Goal: Check status: Check status

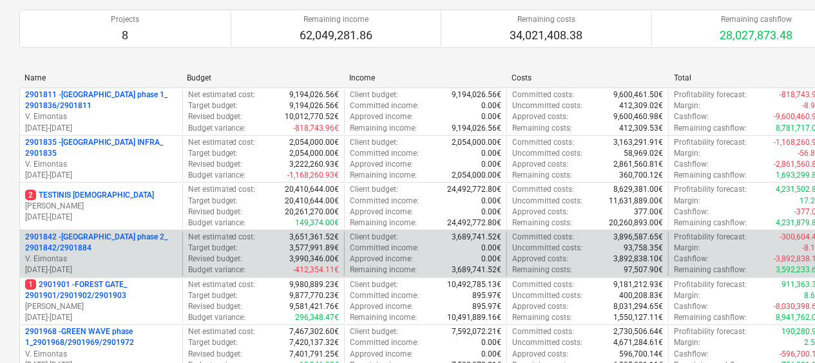
scroll to position [129, 0]
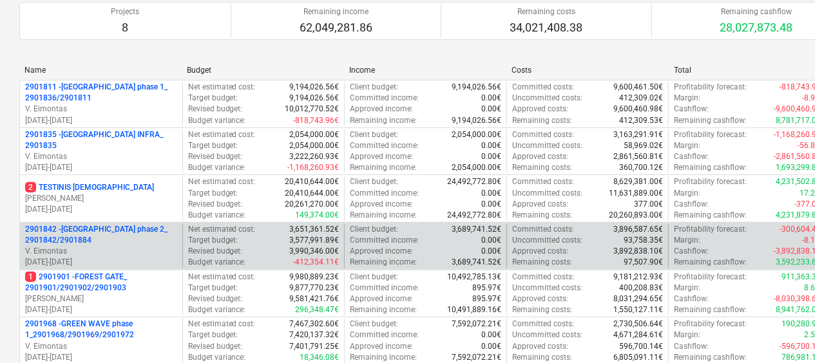
click at [152, 240] on p "2901842 - [GEOGRAPHIC_DATA] phase 2_ 2901842/2901884" at bounding box center [101, 235] width 152 height 22
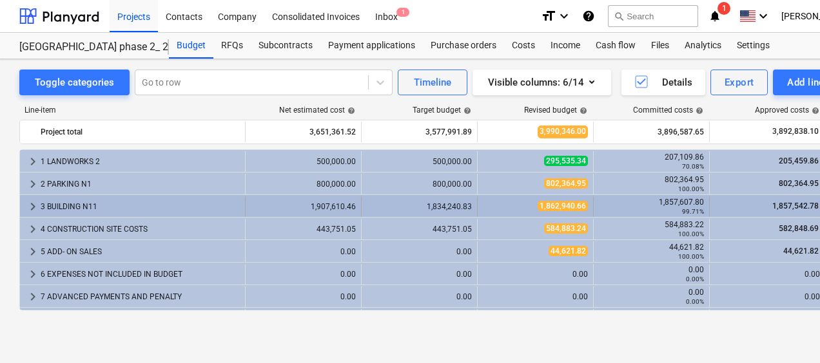
click at [108, 203] on div "3 BUILDING N11" at bounding box center [140, 207] width 199 height 21
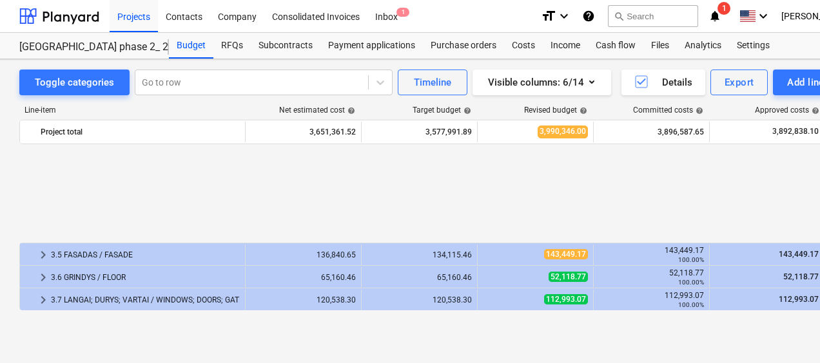
scroll to position [193, 0]
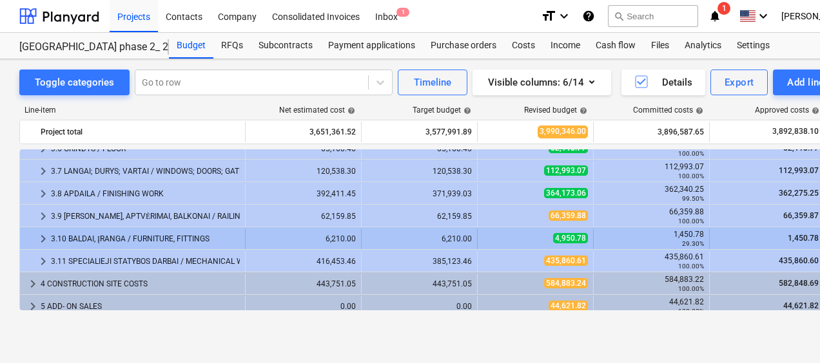
click at [144, 231] on div "3.10 BALDAI, ĮRANGA / FURNITURE, FITTINGS" at bounding box center [145, 239] width 189 height 21
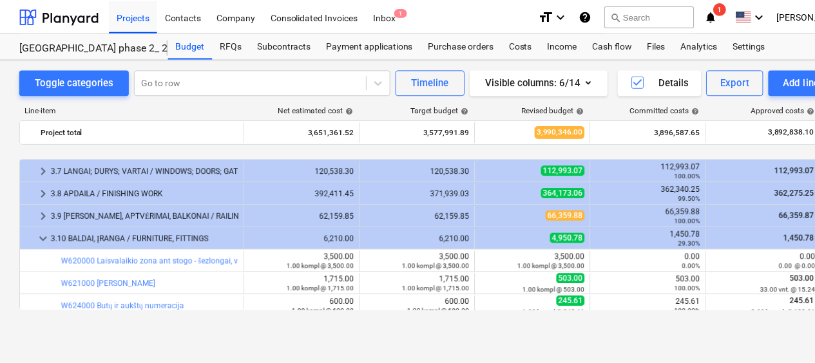
scroll to position [258, 0]
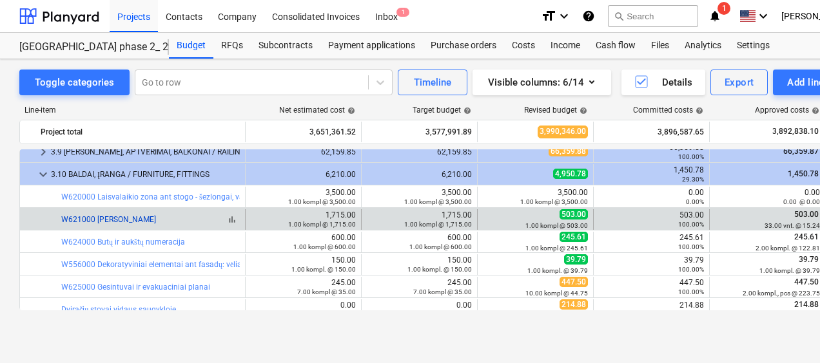
click at [129, 217] on link "W621000 [PERSON_NAME]" at bounding box center [108, 219] width 95 height 9
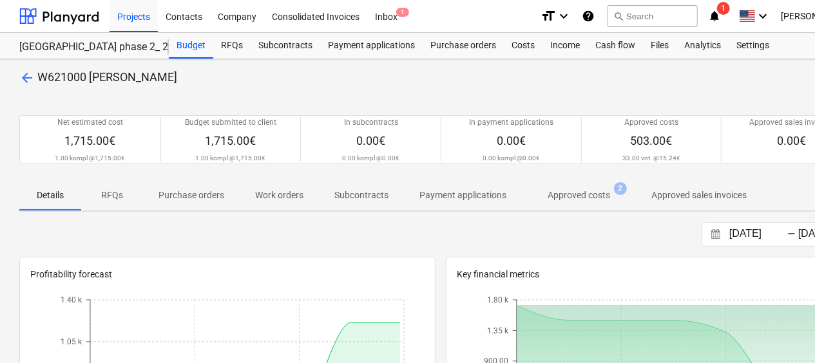
click at [373, 189] on p "Subcontracts" at bounding box center [361, 196] width 54 height 14
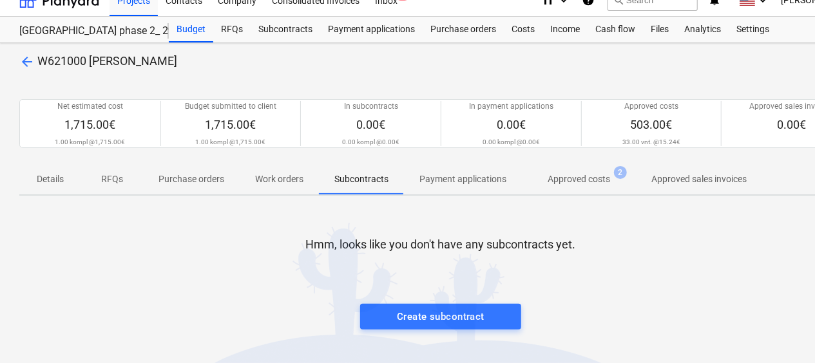
scroll to position [64, 0]
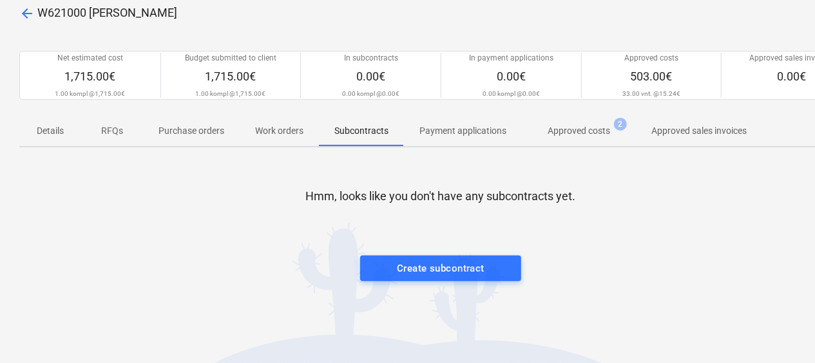
click at [592, 132] on p "Approved costs" at bounding box center [579, 131] width 63 height 14
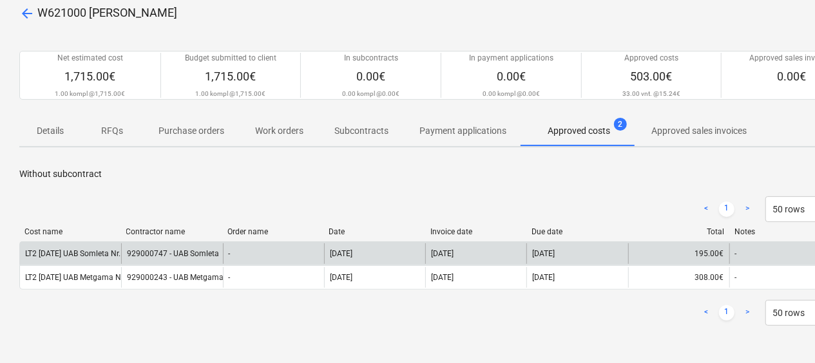
click at [196, 253] on div "929000747 - UAB Somleta" at bounding box center [171, 254] width 101 height 21
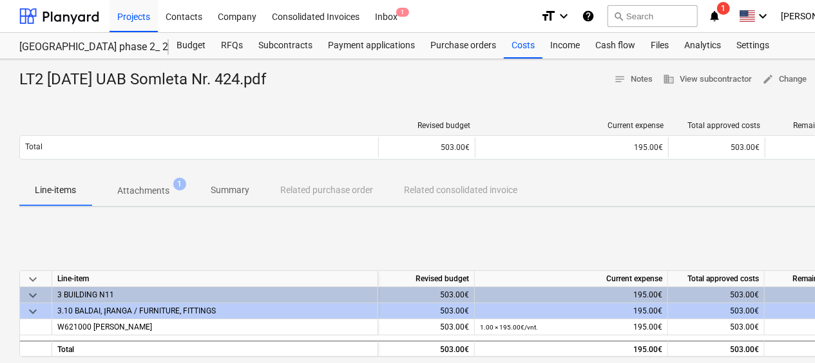
click at [156, 199] on span "Attachments 1" at bounding box center [144, 190] width 104 height 23
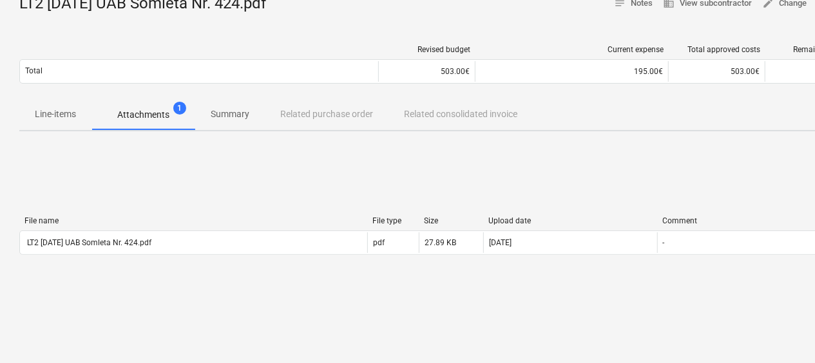
scroll to position [129, 0]
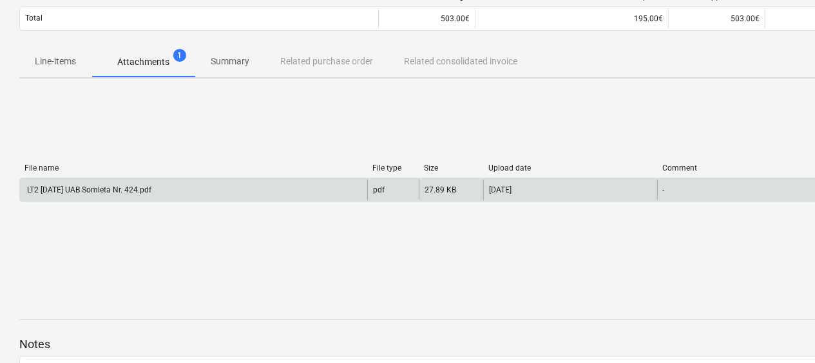
click at [151, 194] on div "LT2 [DATE] UAB Somleta Nr. 424.pdf" at bounding box center [88, 190] width 126 height 9
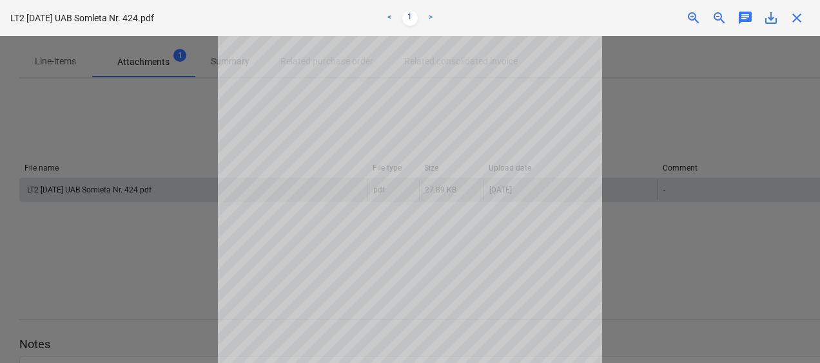
click at [137, 250] on div at bounding box center [410, 199] width 820 height 327
click at [630, 123] on div at bounding box center [410, 199] width 820 height 327
click at [797, 15] on span "close" at bounding box center [796, 17] width 15 height 15
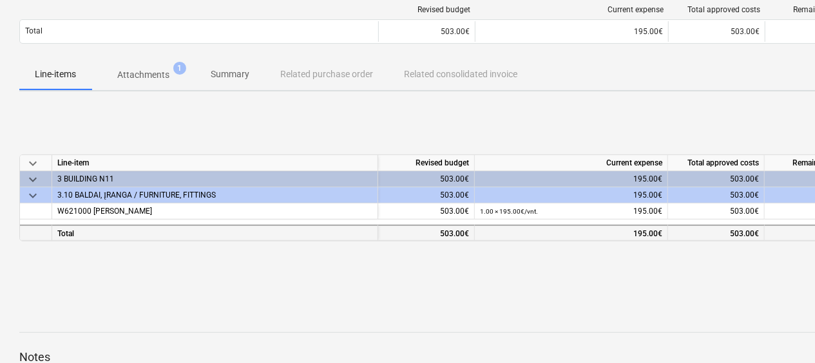
scroll to position [129, 0]
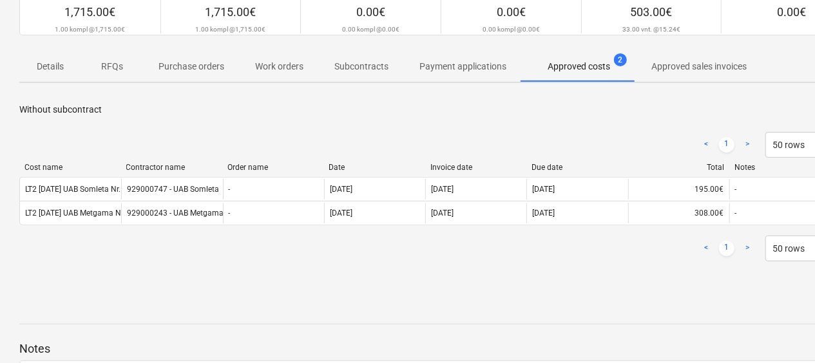
scroll to position [64, 0]
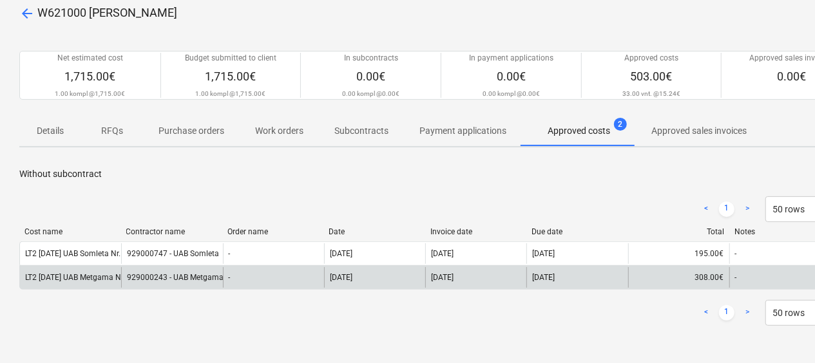
click at [189, 278] on div "929000243 - UAB Metgama" at bounding box center [171, 277] width 101 height 21
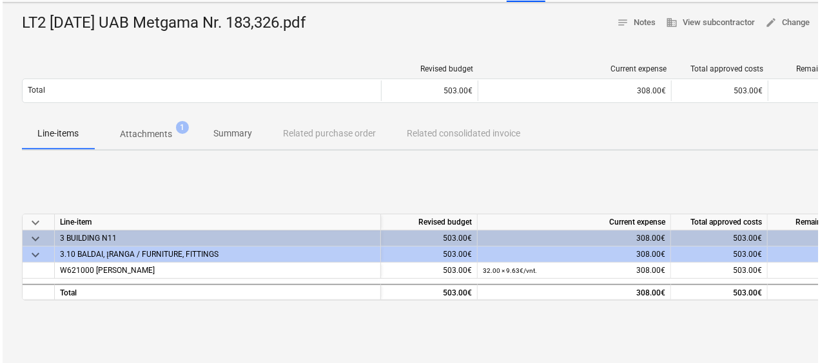
scroll to position [129, 0]
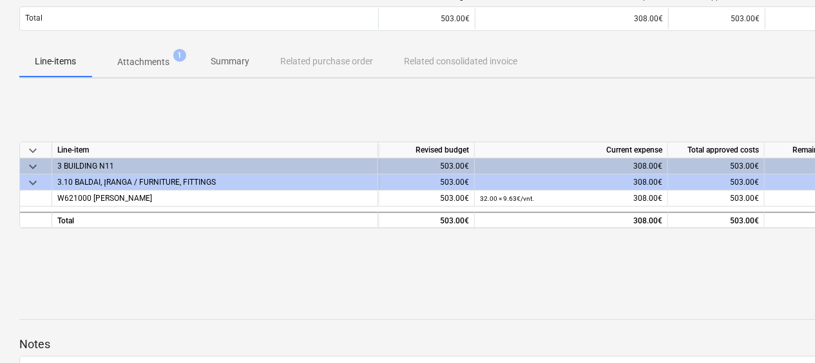
click at [150, 57] on p "Attachments" at bounding box center [143, 62] width 52 height 14
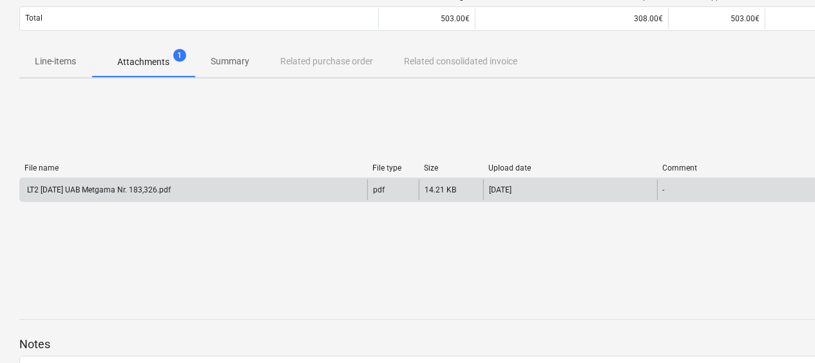
click at [166, 188] on div "LT2 [DATE] UAB Metgama Nr. 183,326.pdf" at bounding box center [98, 190] width 146 height 9
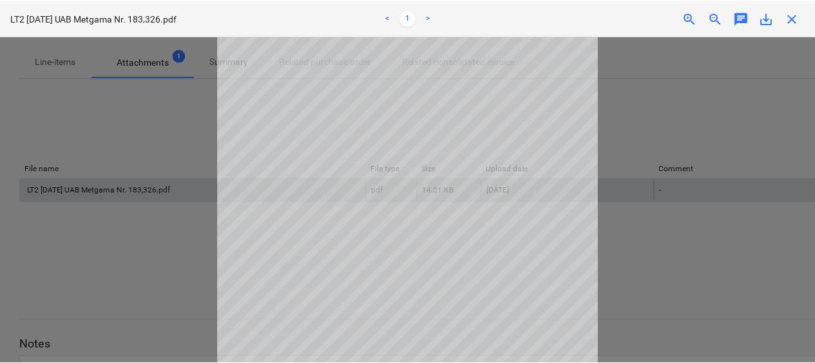
scroll to position [64, 0]
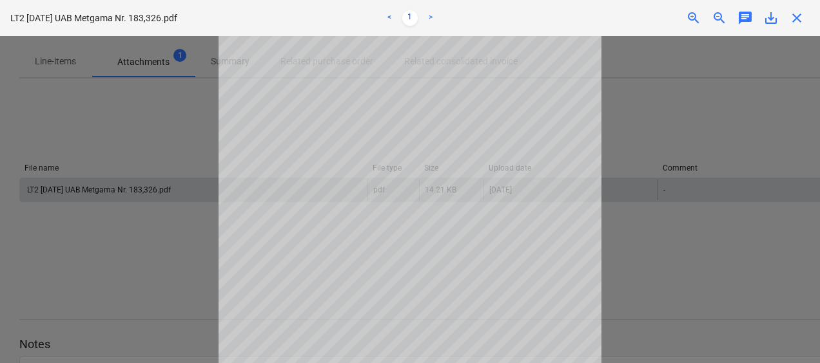
click at [160, 238] on div at bounding box center [410, 199] width 820 height 327
click at [171, 238] on div at bounding box center [410, 199] width 820 height 327
click at [213, 118] on div at bounding box center [410, 199] width 820 height 327
click at [432, 19] on link ">" at bounding box center [430, 17] width 15 height 15
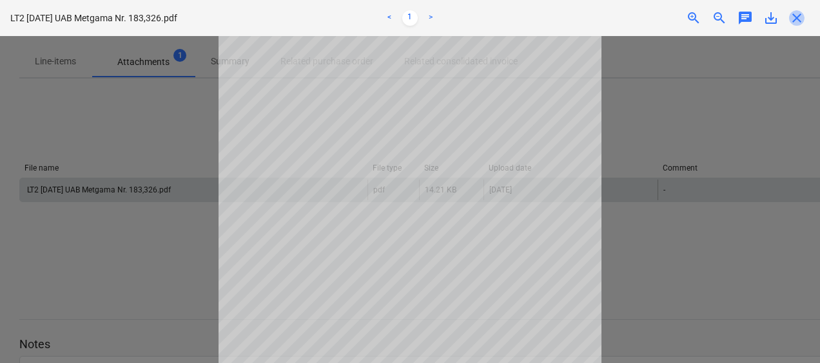
click at [798, 23] on span "close" at bounding box center [796, 17] width 15 height 15
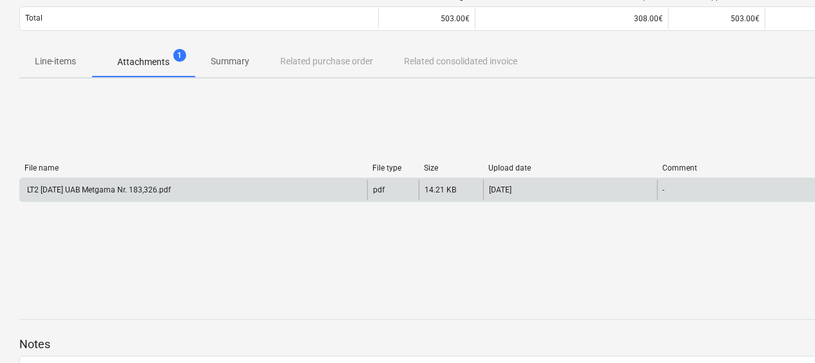
click at [231, 180] on div "LT2 [DATE] UAB Metgama Nr. 183,326.pdf" at bounding box center [193, 190] width 347 height 21
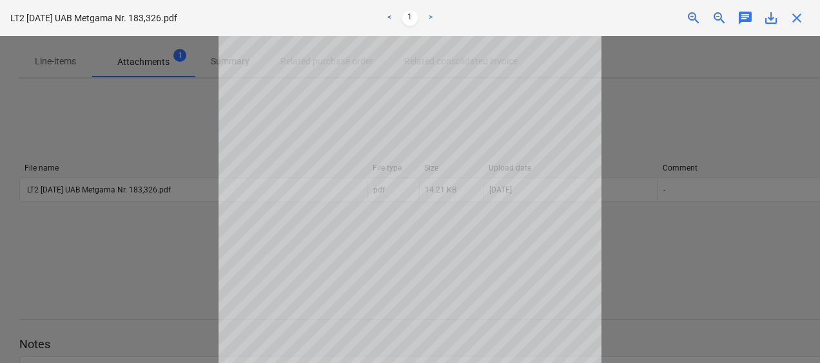
click at [173, 155] on div at bounding box center [410, 199] width 820 height 327
click at [113, 235] on div at bounding box center [410, 199] width 820 height 327
click at [610, 172] on div at bounding box center [410, 199] width 820 height 327
click at [802, 21] on span "close" at bounding box center [796, 17] width 15 height 15
